Goal: Information Seeking & Learning: Learn about a topic

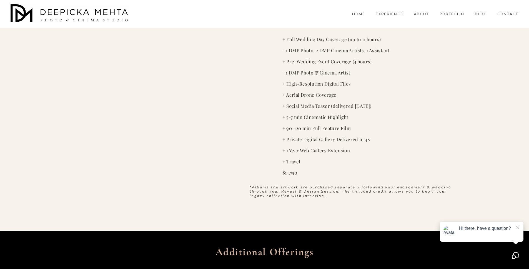
scroll to position [881, 0]
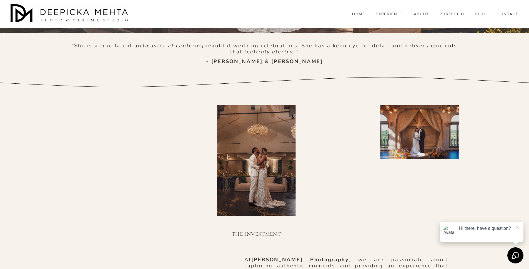
scroll to position [175, 0]
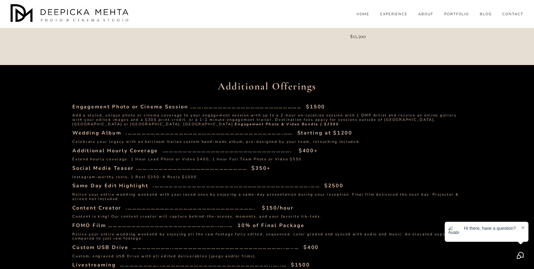
scroll to position [1456, 0]
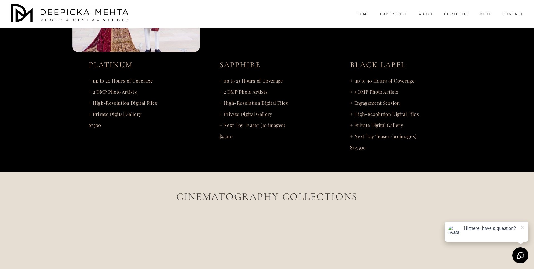
scroll to position [1115, 0]
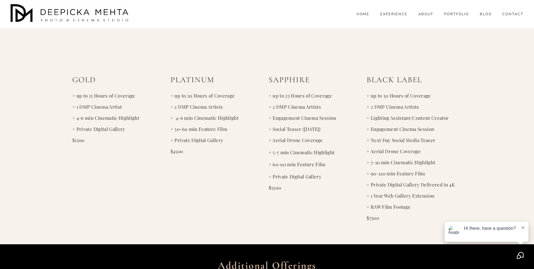
scroll to position [1486, 0]
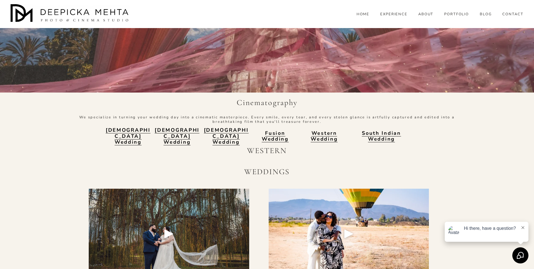
scroll to position [137, 0]
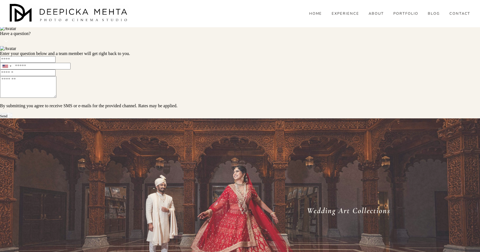
click at [73, 17] on img at bounding box center [69, 13] width 119 height 19
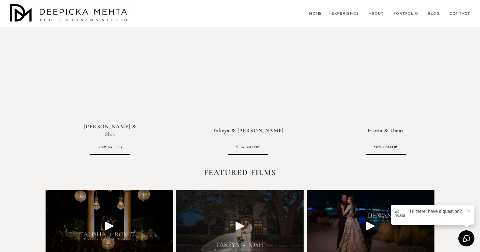
scroll to position [1233, 0]
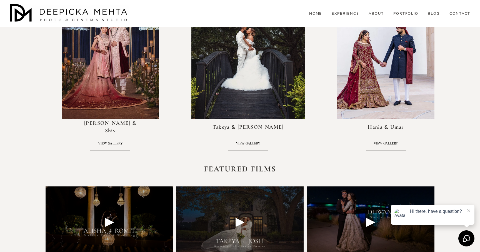
click at [113, 142] on link "VIEW GALLERY" at bounding box center [110, 143] width 40 height 16
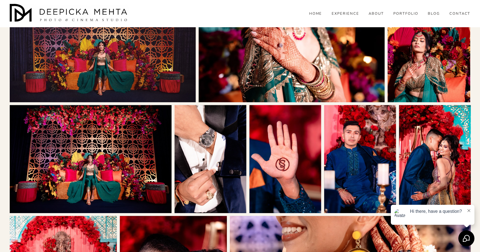
scroll to position [1223, 0]
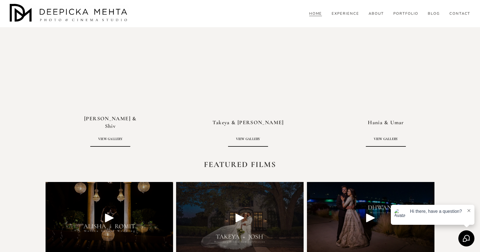
scroll to position [1233, 0]
